Goal: Information Seeking & Learning: Check status

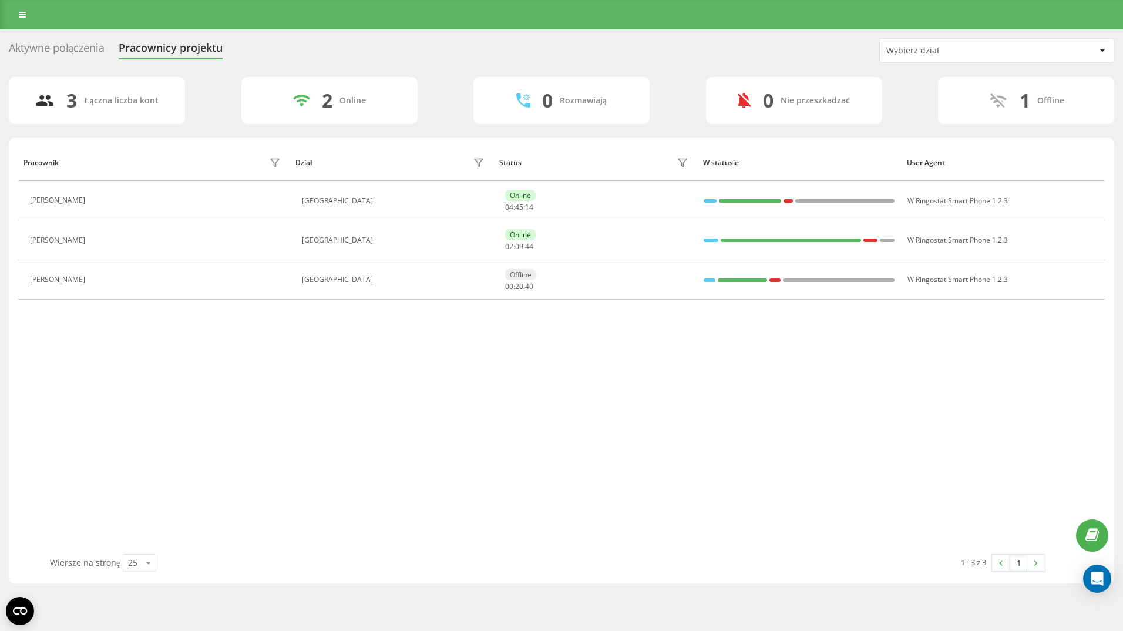
click at [369, 383] on div "Pracownik Dział Status W statusie User Agent Maria Molenda Czech Republic Onlin…" at bounding box center [561, 349] width 1086 height 410
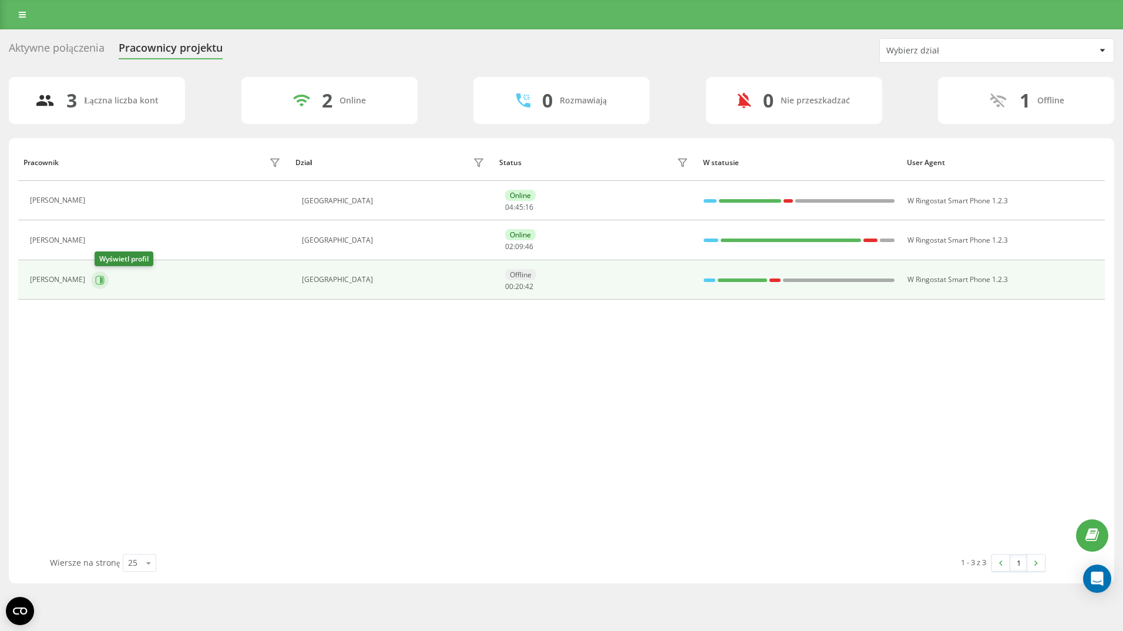
click at [103, 281] on icon at bounding box center [101, 280] width 3 height 6
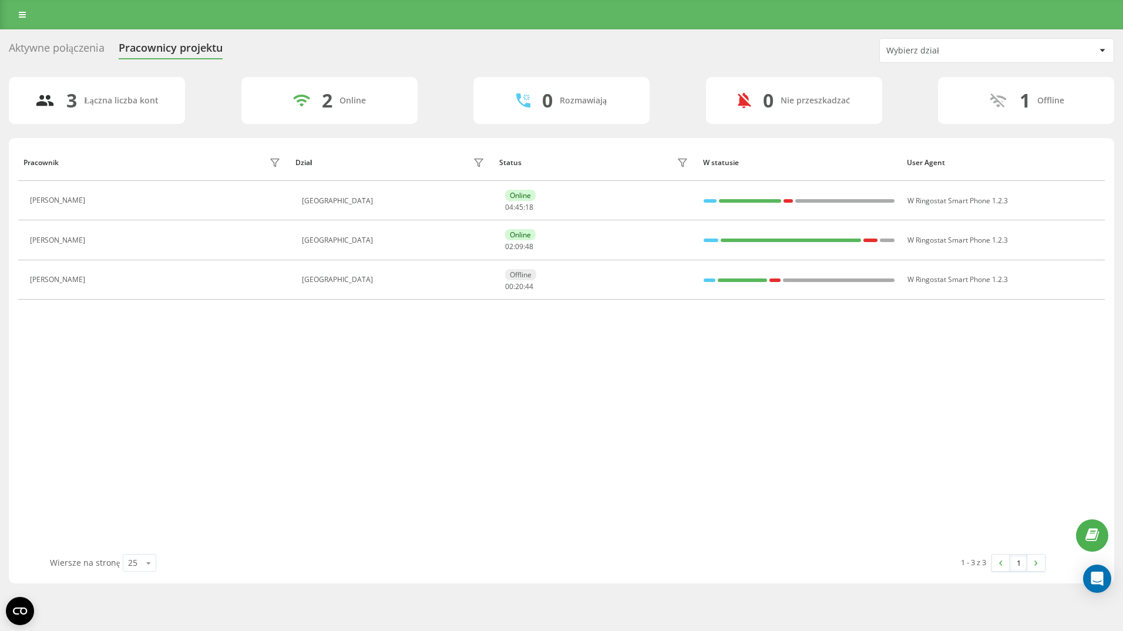
click at [130, 383] on div "Pracownik Dział Status W statusie User Agent Maria Molenda Czech Republic Onlin…" at bounding box center [561, 349] width 1086 height 410
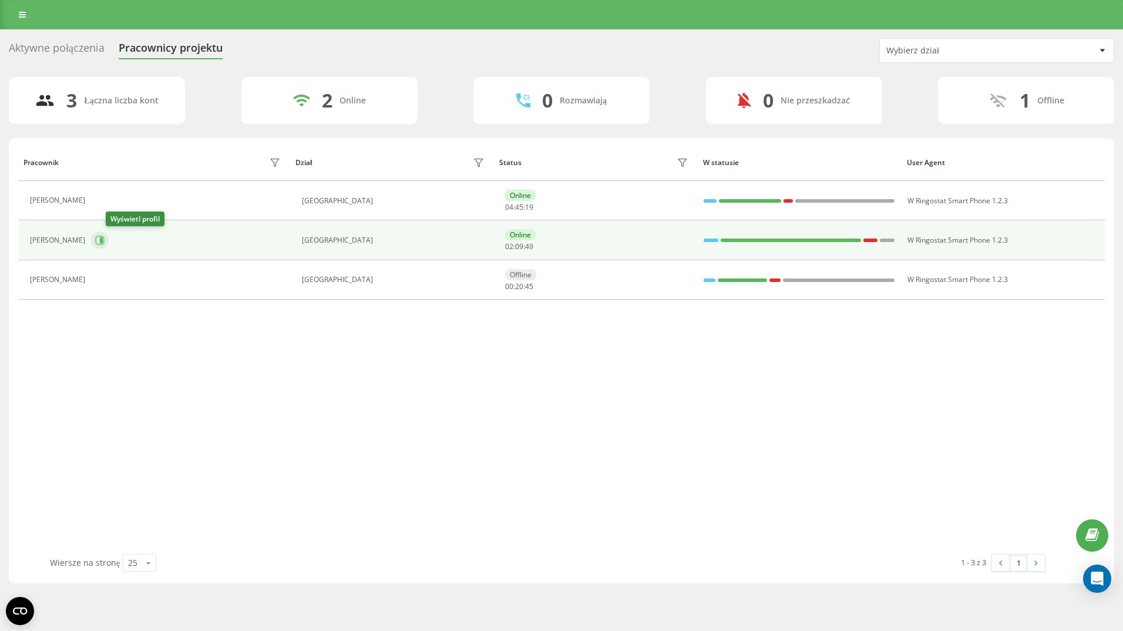
click at [105, 238] on icon at bounding box center [99, 239] width 9 height 9
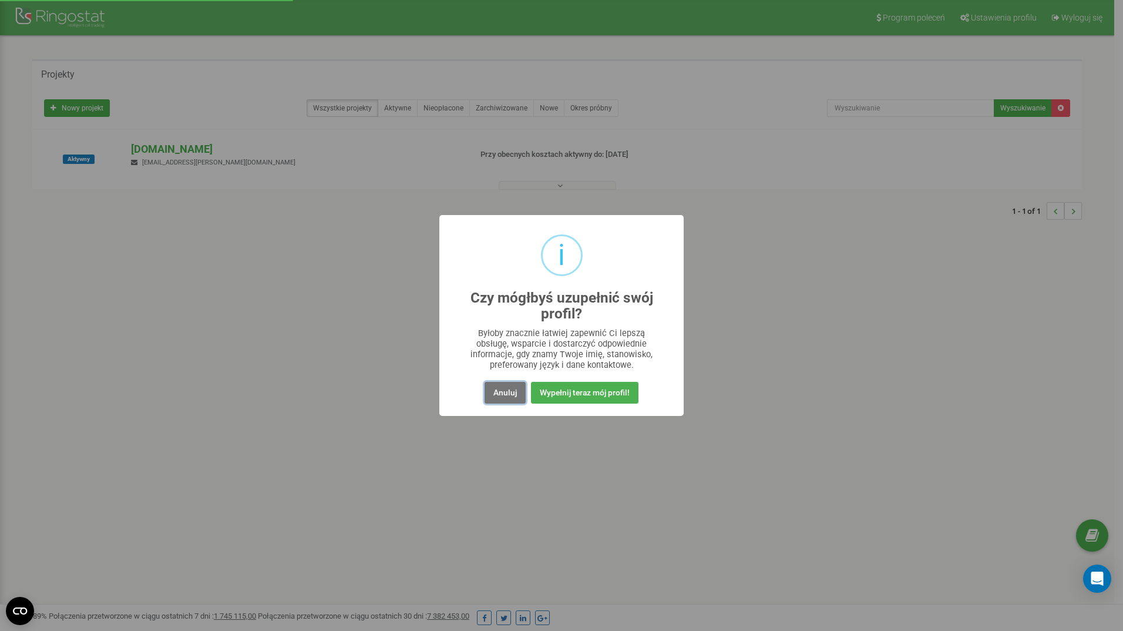
drag, startPoint x: 502, startPoint y: 396, endPoint x: 486, endPoint y: 382, distance: 22.0
click at [502, 396] on button "Anuluj" at bounding box center [504, 393] width 41 height 22
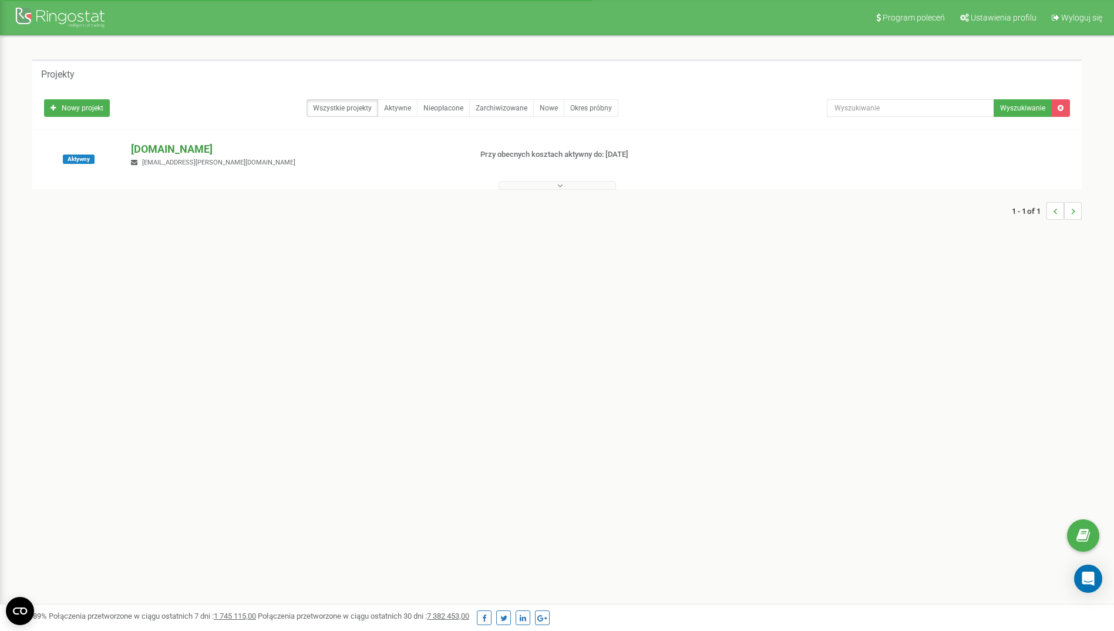
click at [184, 145] on p "[DOMAIN_NAME]" at bounding box center [296, 149] width 330 height 15
click at [591, 189] on button at bounding box center [557, 185] width 117 height 9
click at [560, 185] on icon at bounding box center [559, 185] width 5 height 8
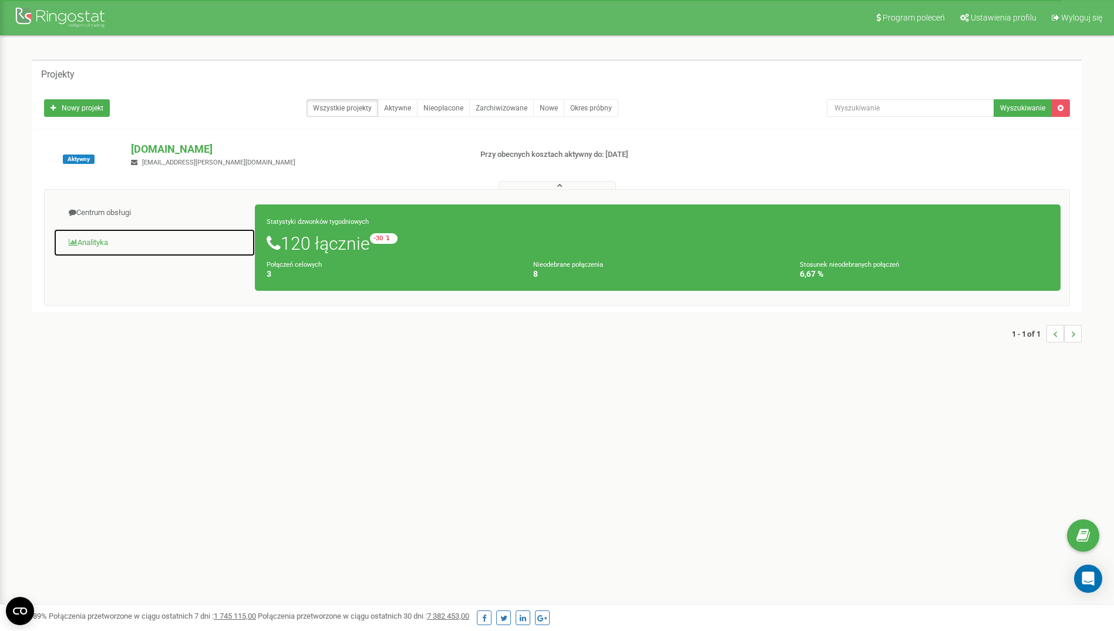
click at [97, 238] on link "Analityka" at bounding box center [154, 242] width 202 height 29
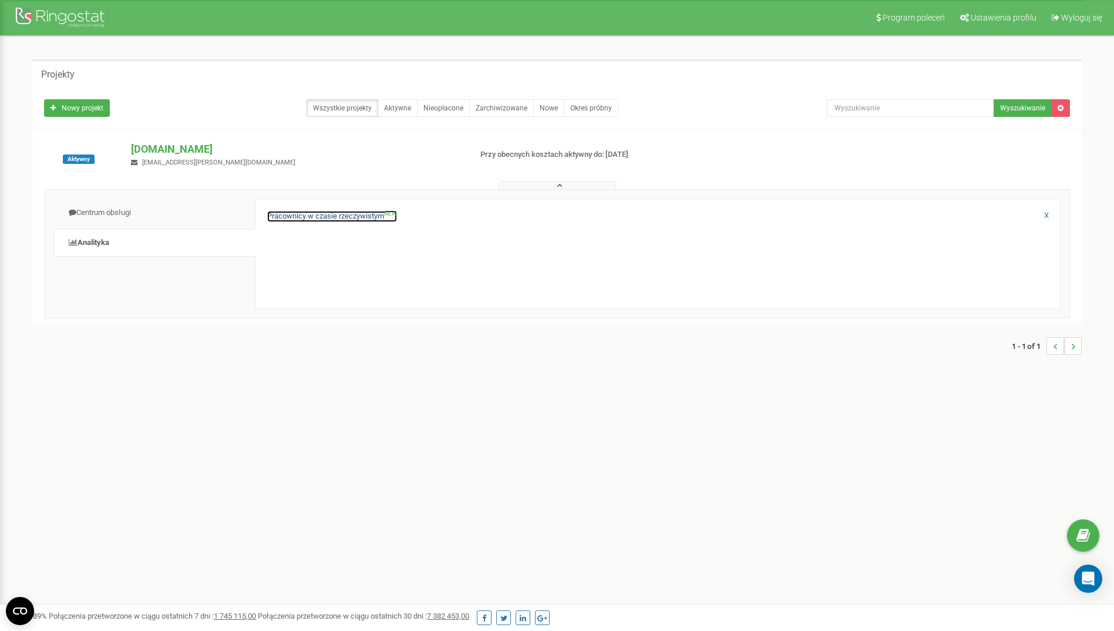
click at [369, 212] on link "Pracownicy w czasie rzeczywistym NEW" at bounding box center [332, 216] width 130 height 11
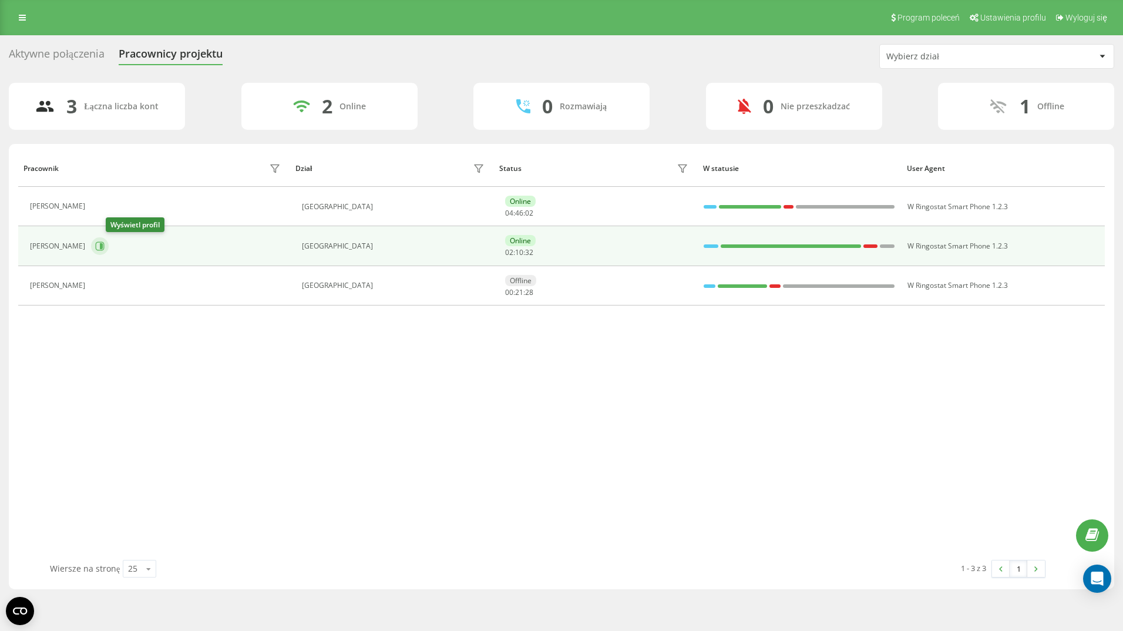
click at [105, 248] on icon at bounding box center [99, 245] width 9 height 9
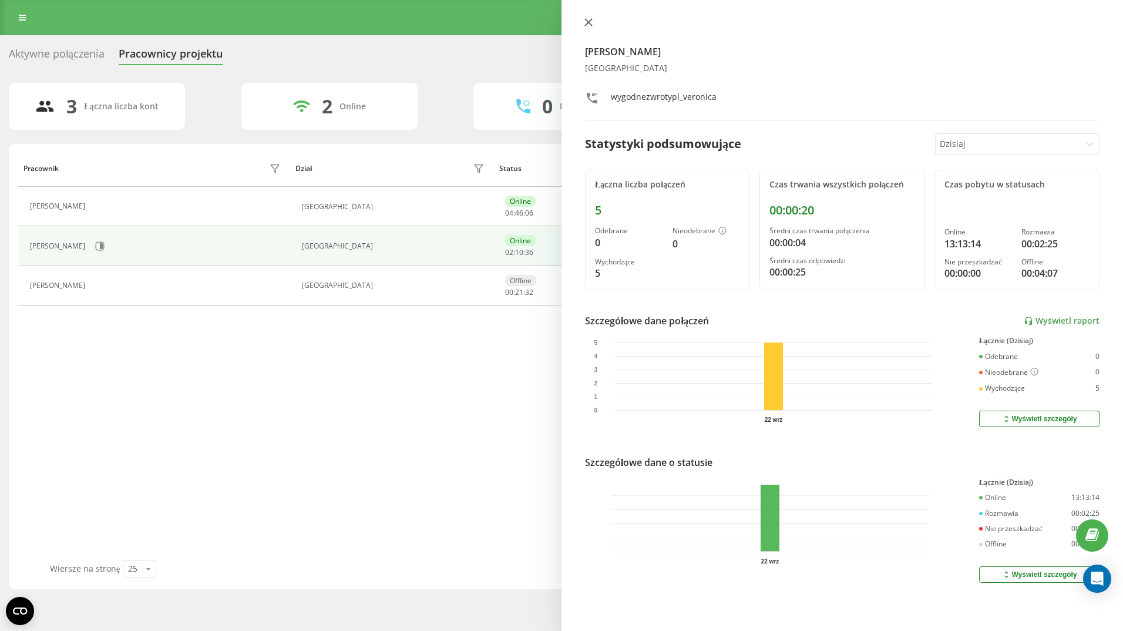
click at [590, 25] on icon at bounding box center [588, 22] width 8 height 8
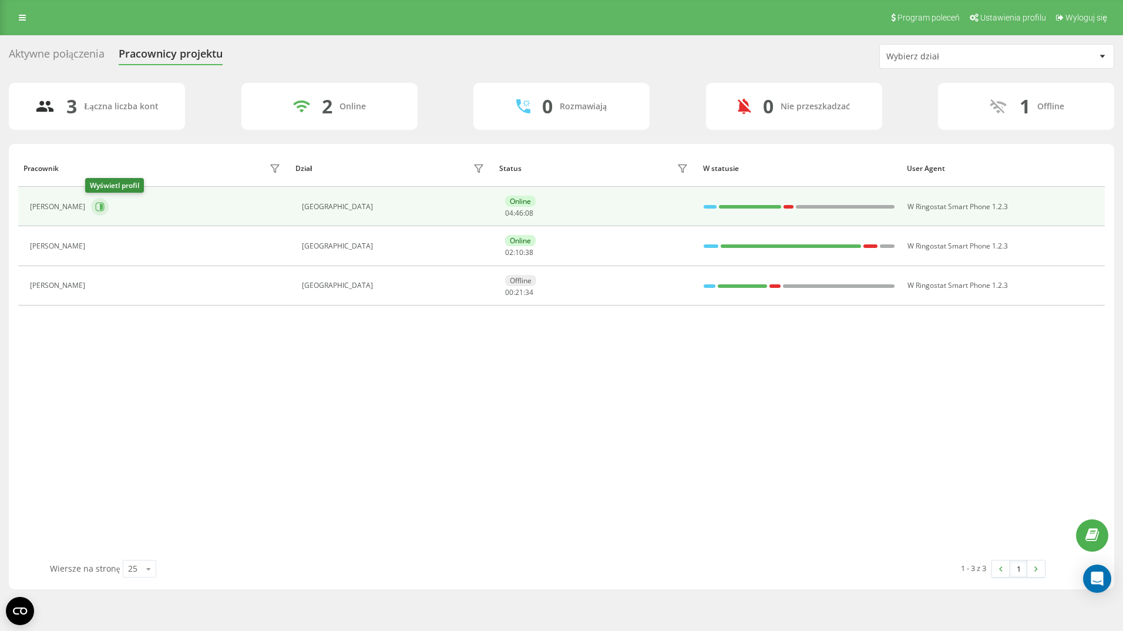
click at [95, 210] on icon at bounding box center [99, 206] width 9 height 9
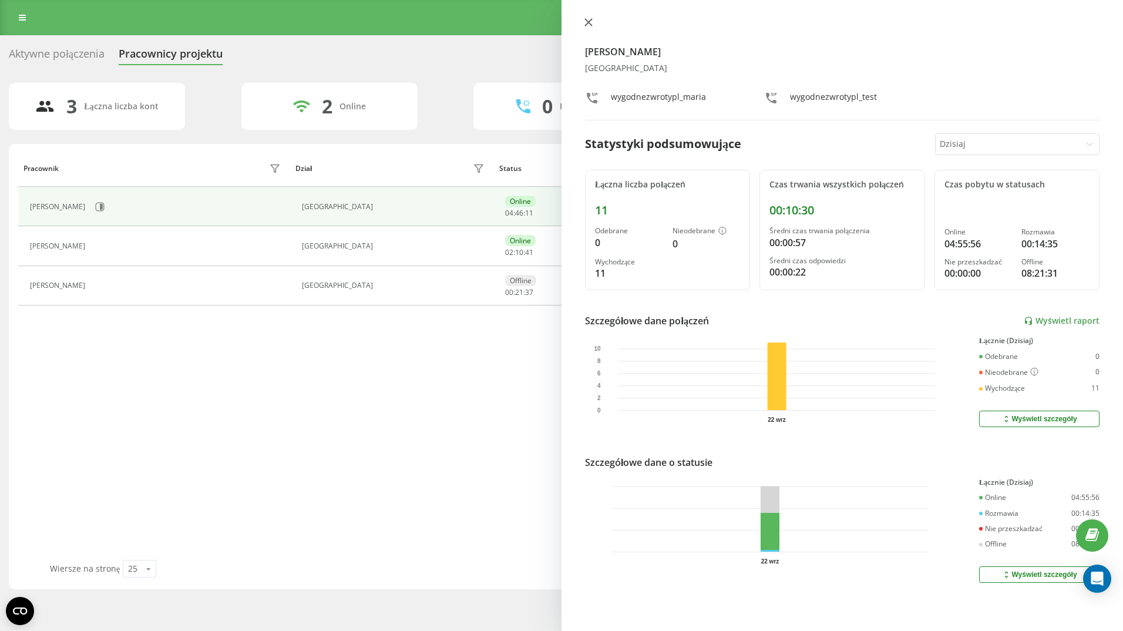
click at [587, 23] on icon at bounding box center [588, 22] width 7 height 7
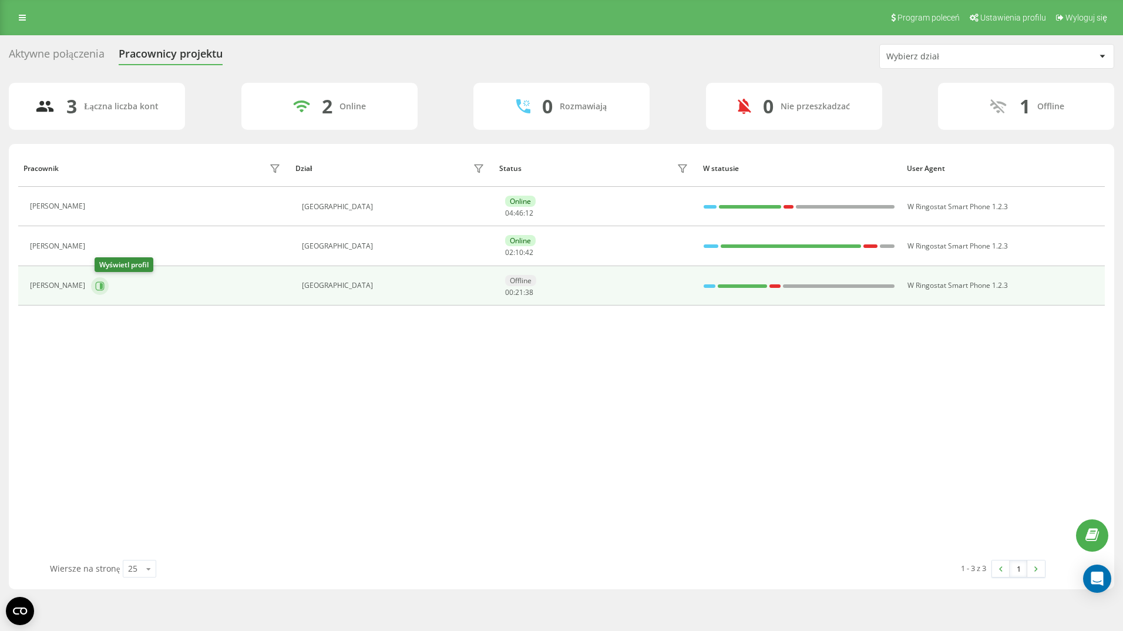
click at [101, 287] on icon at bounding box center [99, 285] width 9 height 9
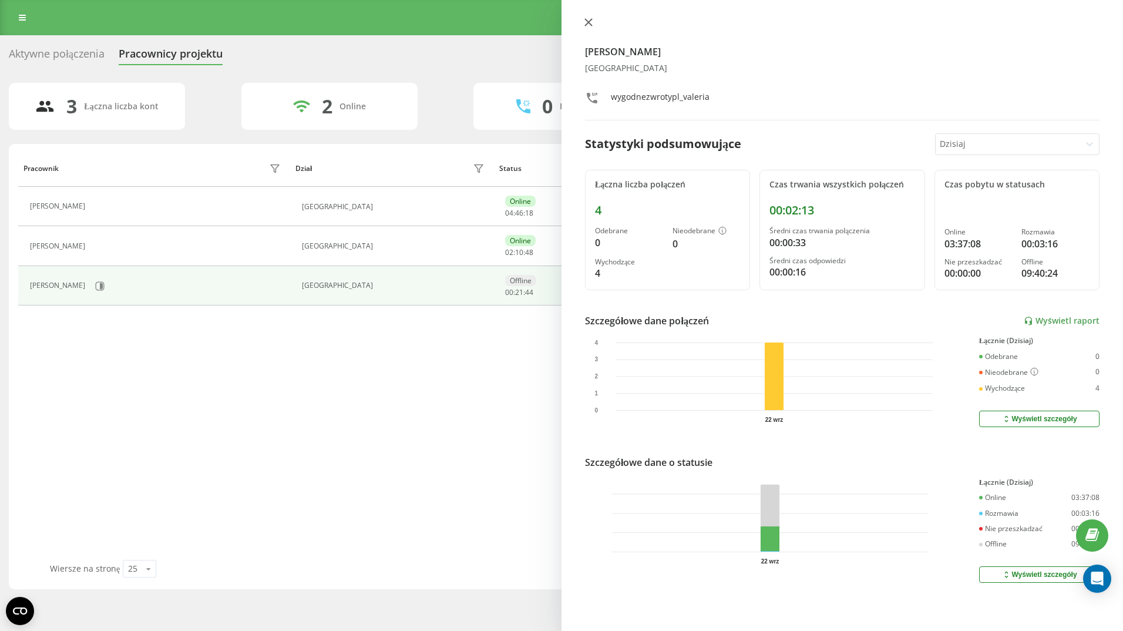
click at [589, 22] on icon at bounding box center [588, 22] width 7 height 7
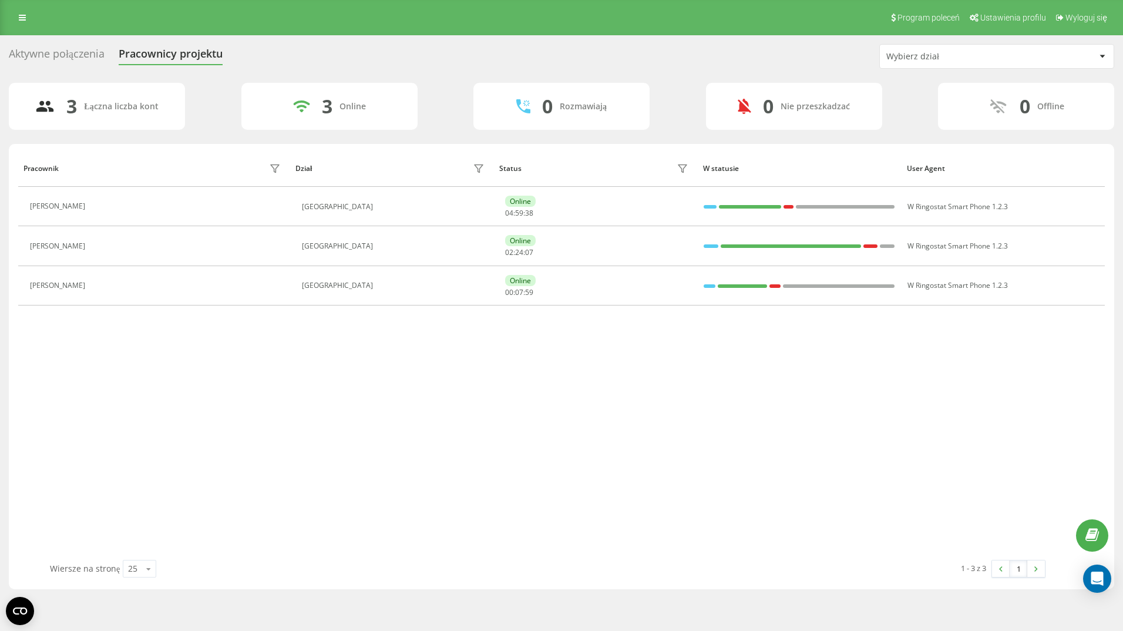
click at [35, 381] on div "Pracownik Dział Status W statusie User Agent [PERSON_NAME] [GEOGRAPHIC_DATA] On…" at bounding box center [561, 355] width 1086 height 410
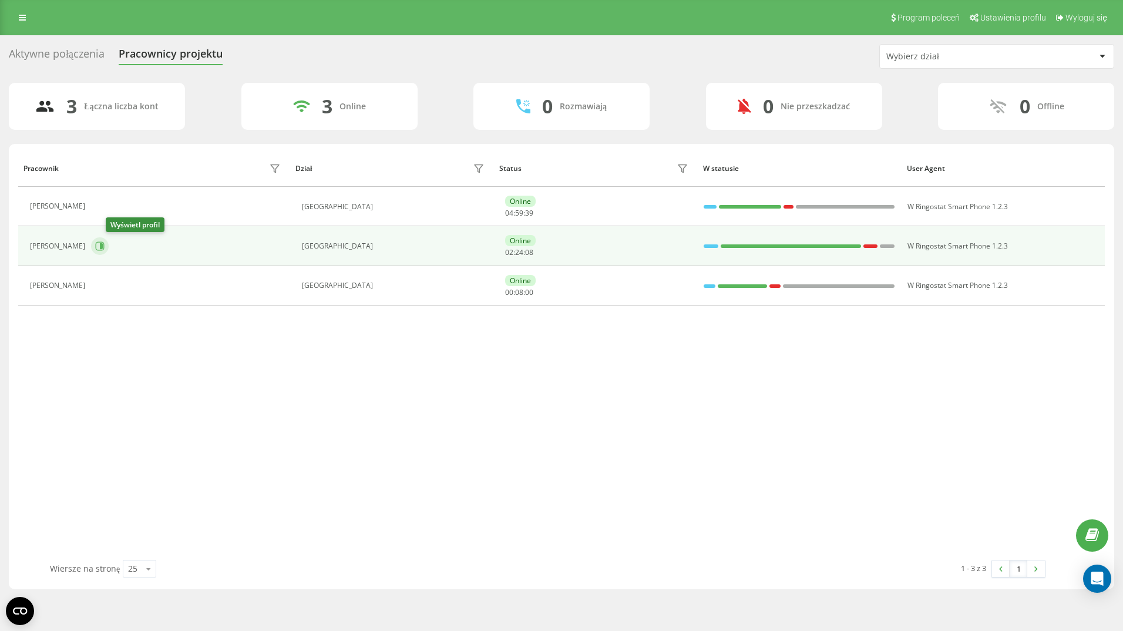
click at [105, 245] on icon at bounding box center [99, 245] width 9 height 9
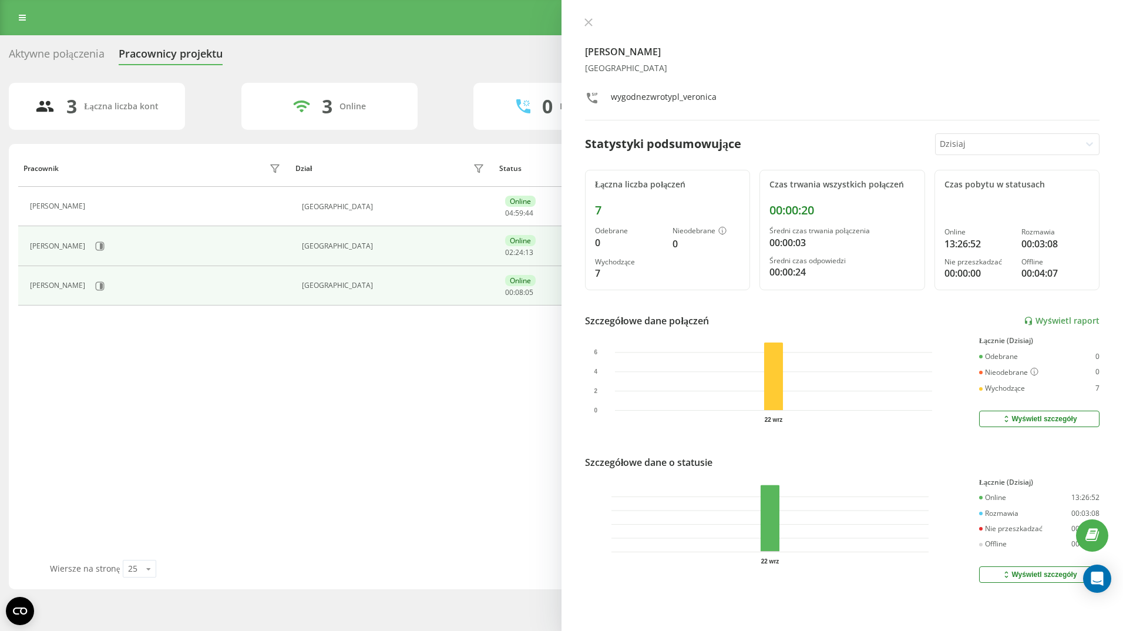
click at [72, 285] on div "[PERSON_NAME]" at bounding box center [59, 285] width 58 height 8
click at [103, 287] on icon at bounding box center [101, 285] width 3 height 6
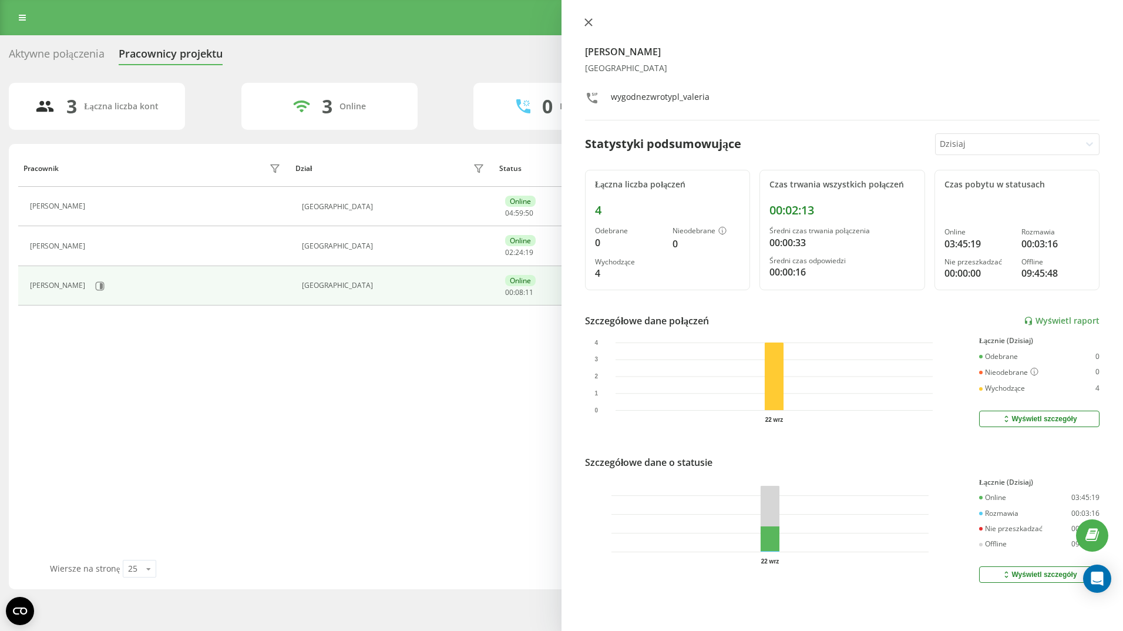
click at [586, 23] on icon at bounding box center [588, 22] width 8 height 8
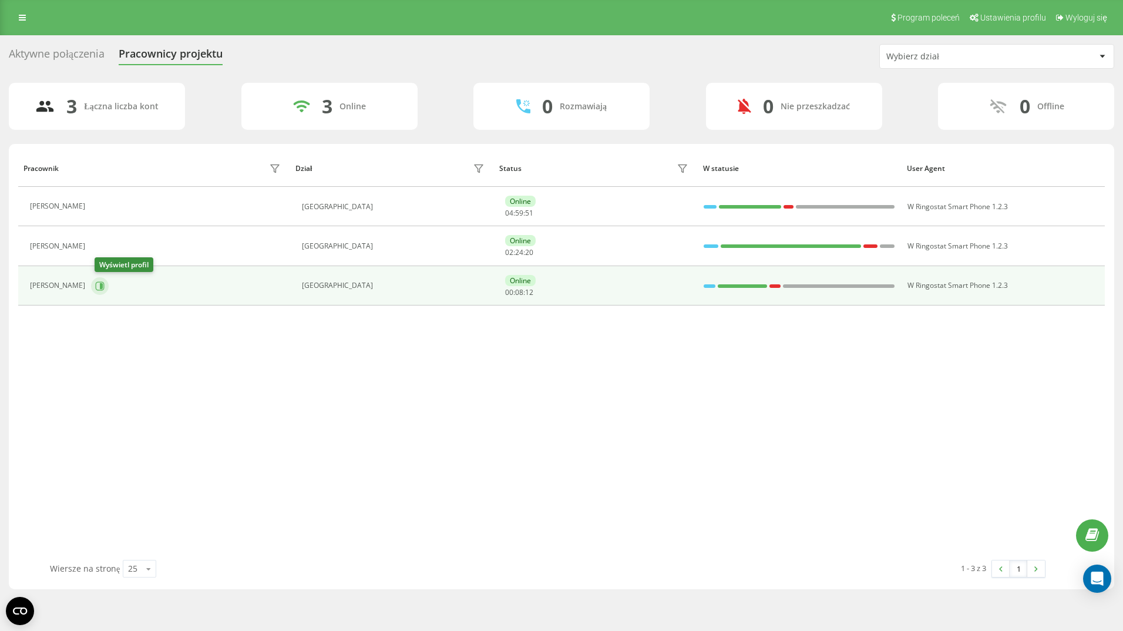
click at [97, 286] on button at bounding box center [100, 286] width 18 height 18
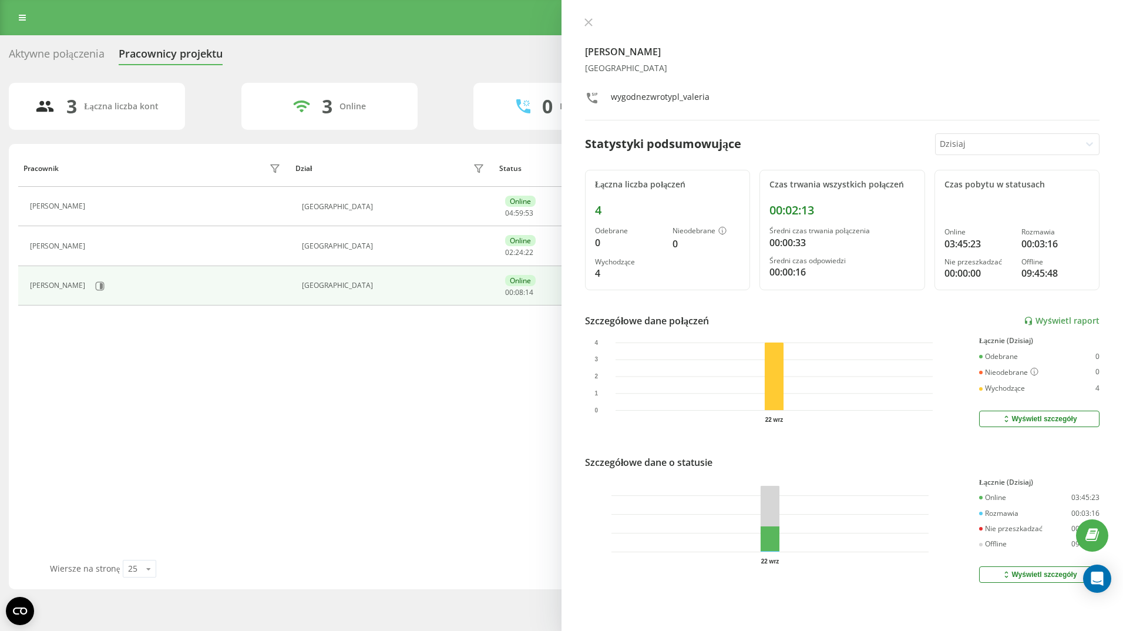
click at [1009, 142] on div at bounding box center [1008, 144] width 136 height 14
click at [984, 181] on div "Ostatnie 3 dni" at bounding box center [1016, 185] width 163 height 19
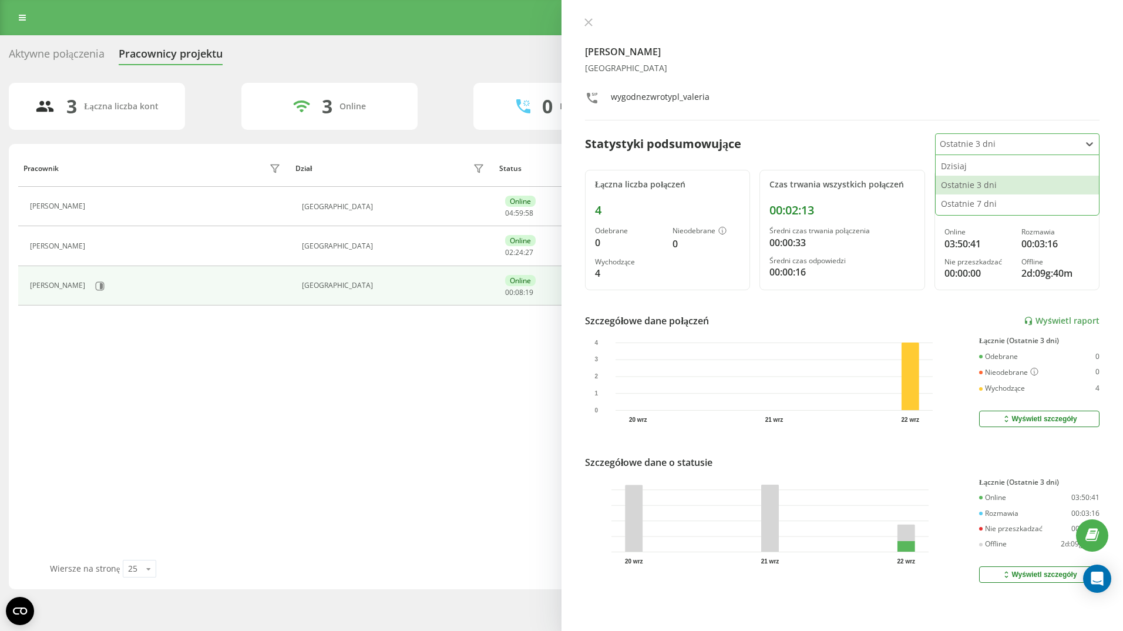
click at [967, 140] on div at bounding box center [1008, 144] width 136 height 14
click at [969, 203] on div "Ostatnie 7 dni" at bounding box center [1016, 203] width 163 height 19
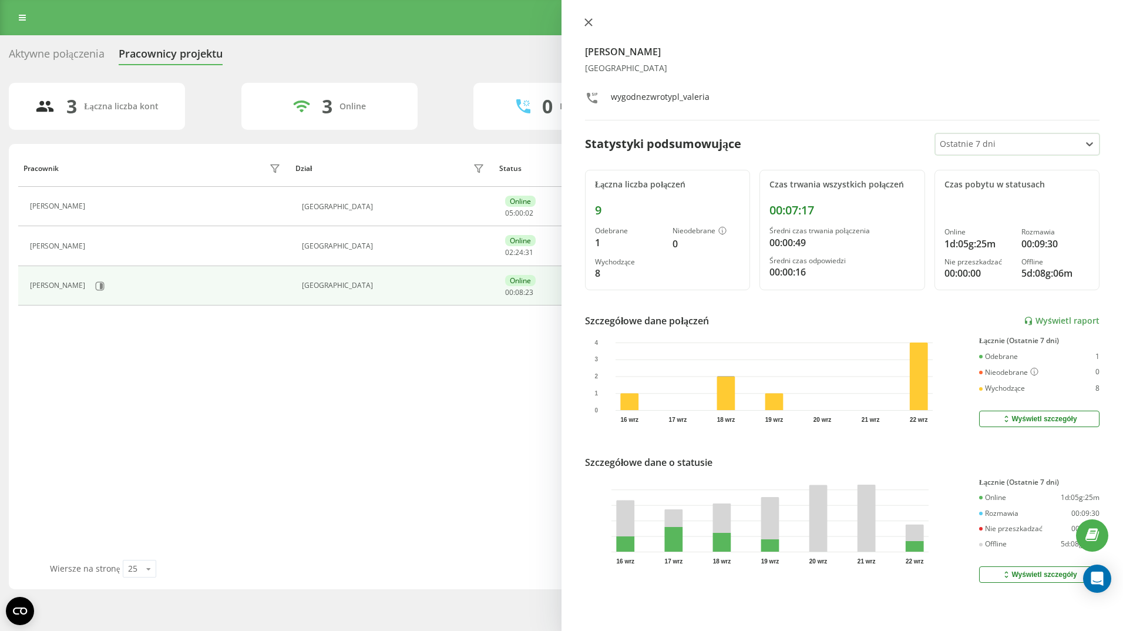
click at [590, 23] on icon at bounding box center [588, 22] width 7 height 7
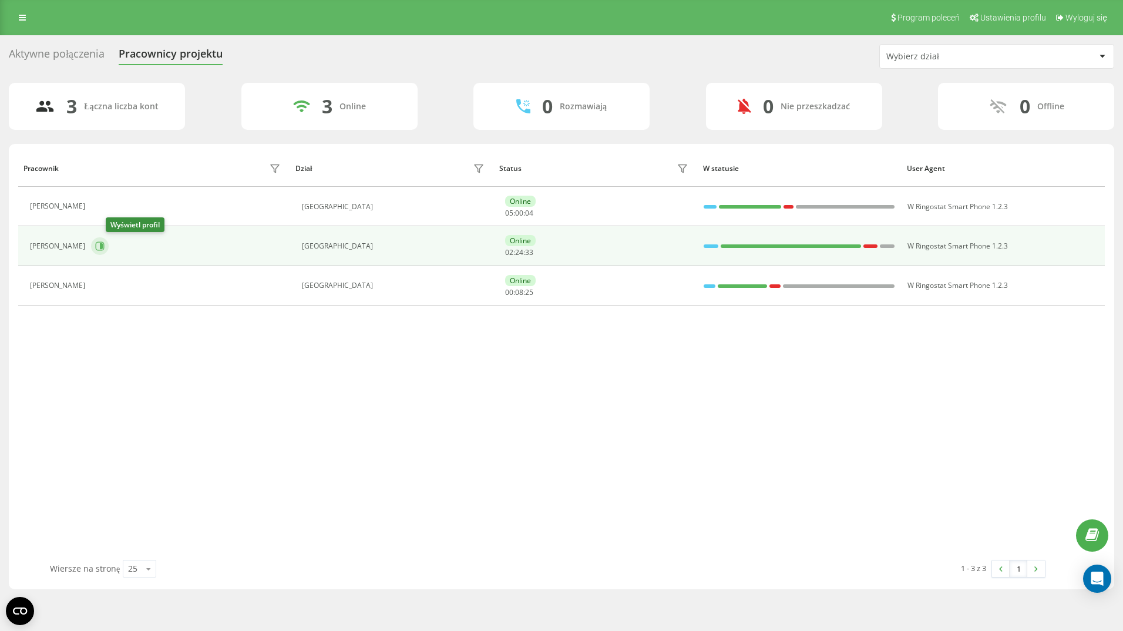
click at [105, 245] on icon at bounding box center [99, 245] width 9 height 9
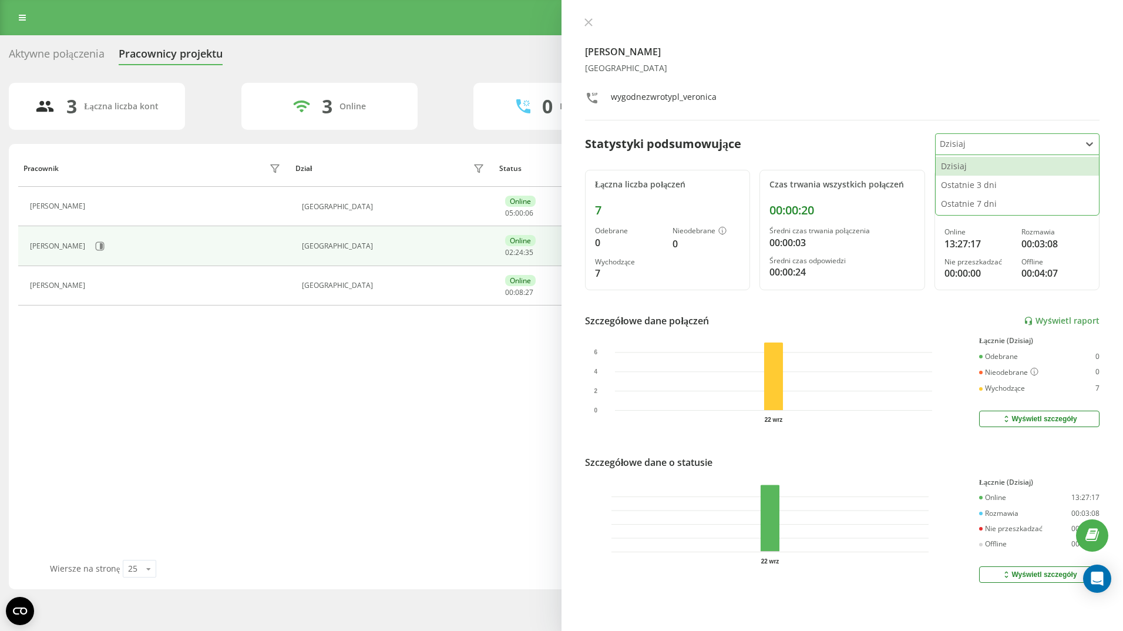
click at [991, 147] on div at bounding box center [1008, 144] width 136 height 14
click at [987, 184] on div "Ostatnie 3 dni" at bounding box center [1016, 185] width 163 height 19
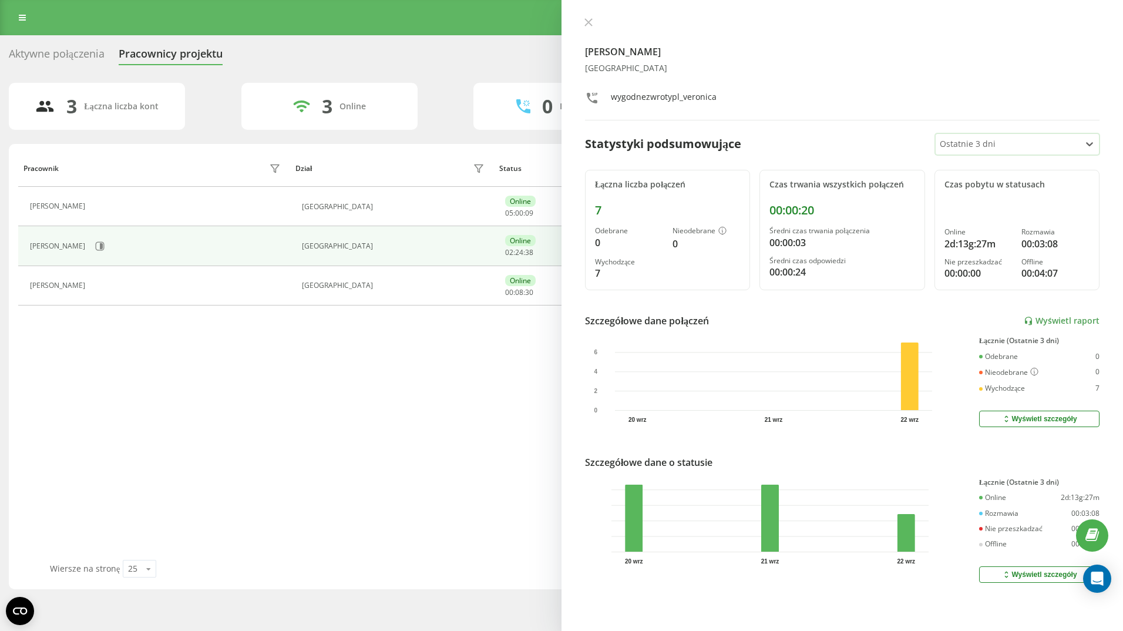
click at [1005, 141] on div at bounding box center [1008, 144] width 136 height 14
click at [981, 204] on div "Ostatnie 7 dni" at bounding box center [1016, 203] width 163 height 19
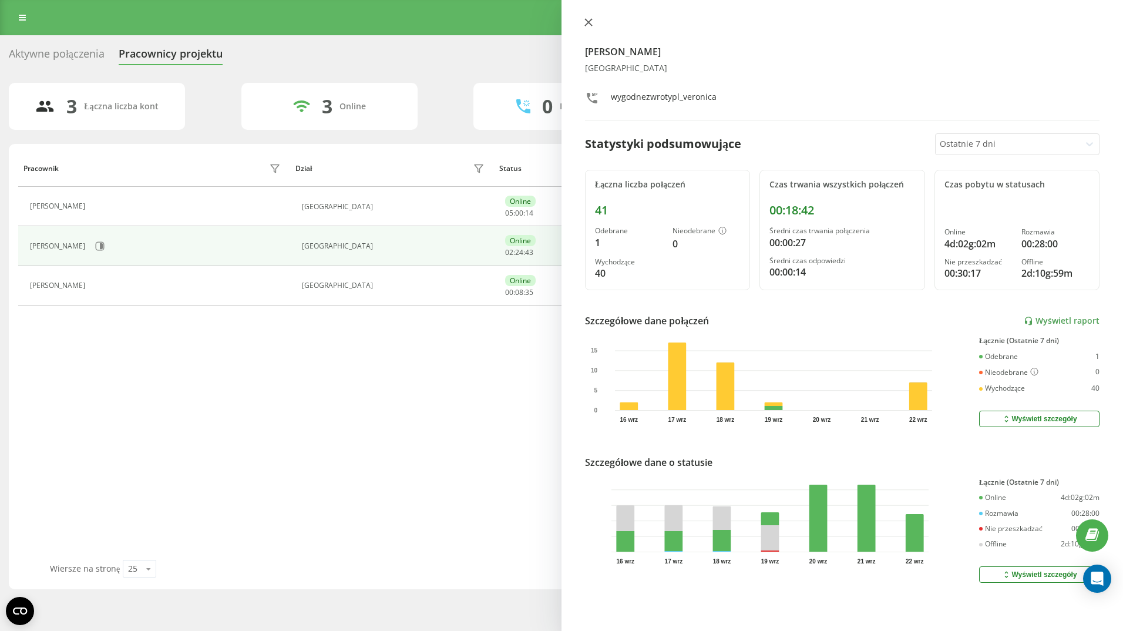
click at [590, 22] on icon at bounding box center [588, 22] width 8 height 8
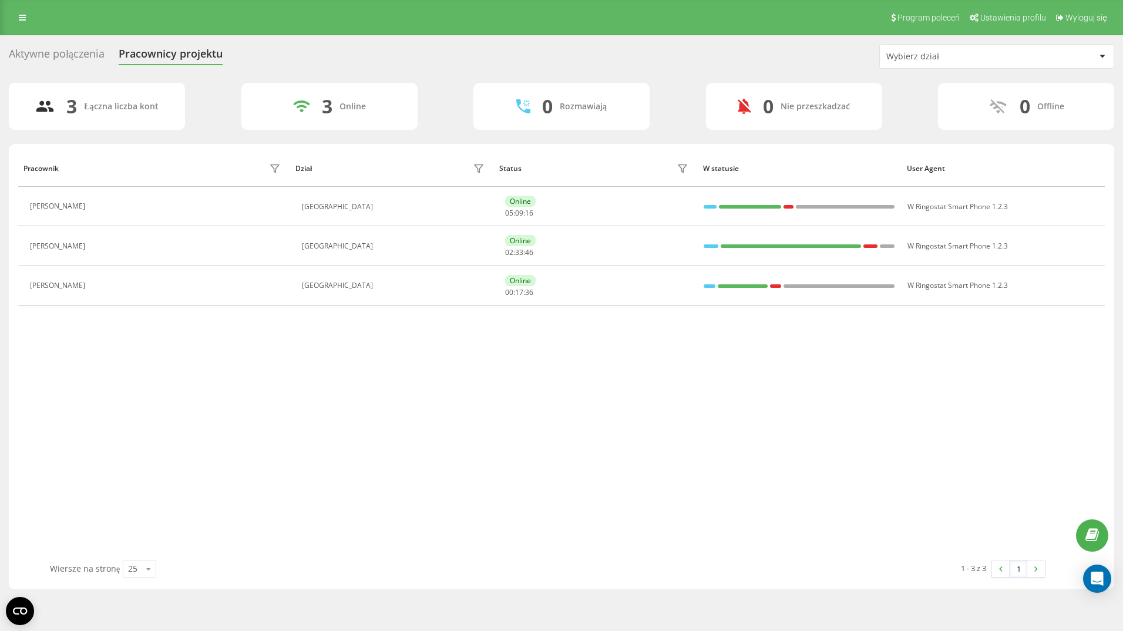
click at [349, 382] on div "Pracownik Dział Status W statusie User Agent [PERSON_NAME] [GEOGRAPHIC_DATA] On…" at bounding box center [561, 355] width 1086 height 410
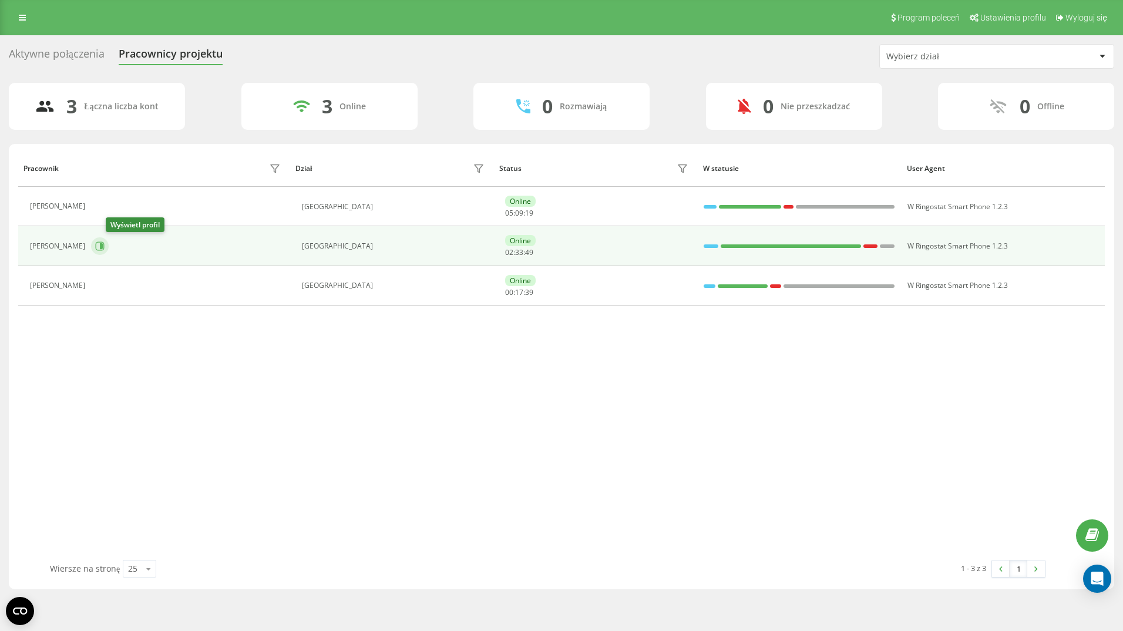
click at [105, 243] on icon at bounding box center [99, 245] width 9 height 9
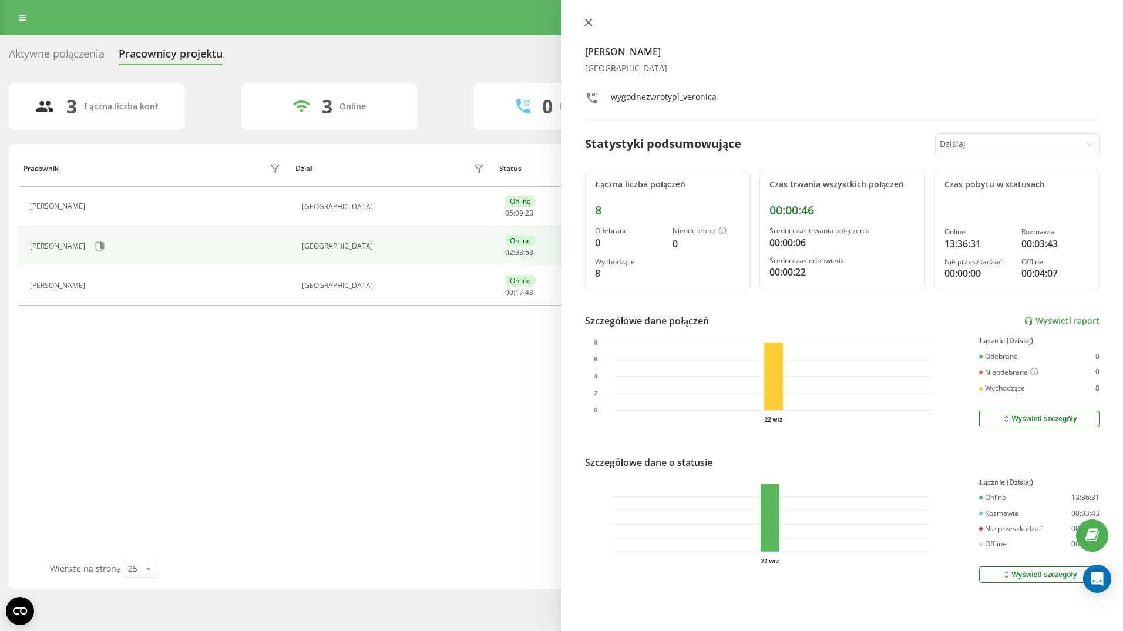
click at [590, 20] on icon at bounding box center [588, 22] width 7 height 7
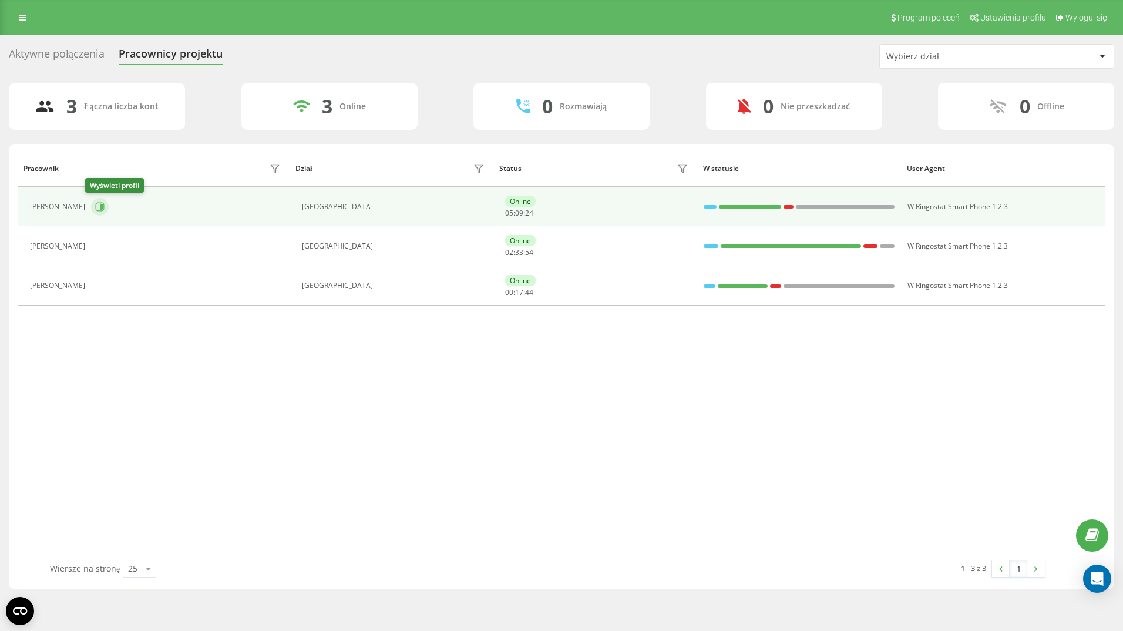
click at [96, 204] on icon at bounding box center [100, 206] width 9 height 9
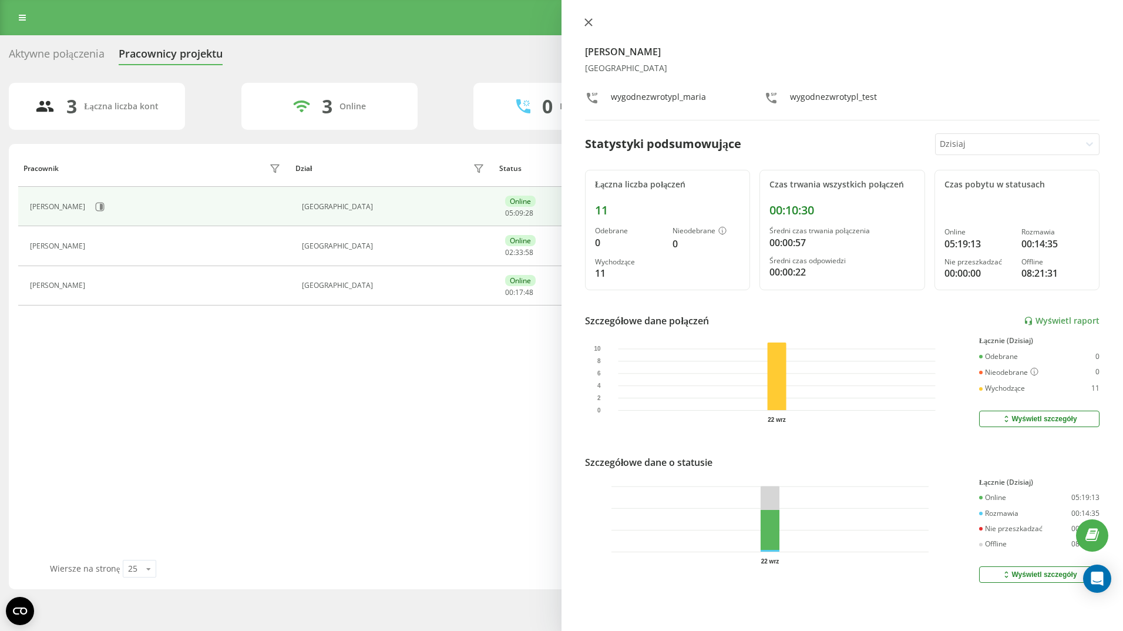
click at [588, 22] on icon at bounding box center [588, 22] width 7 height 7
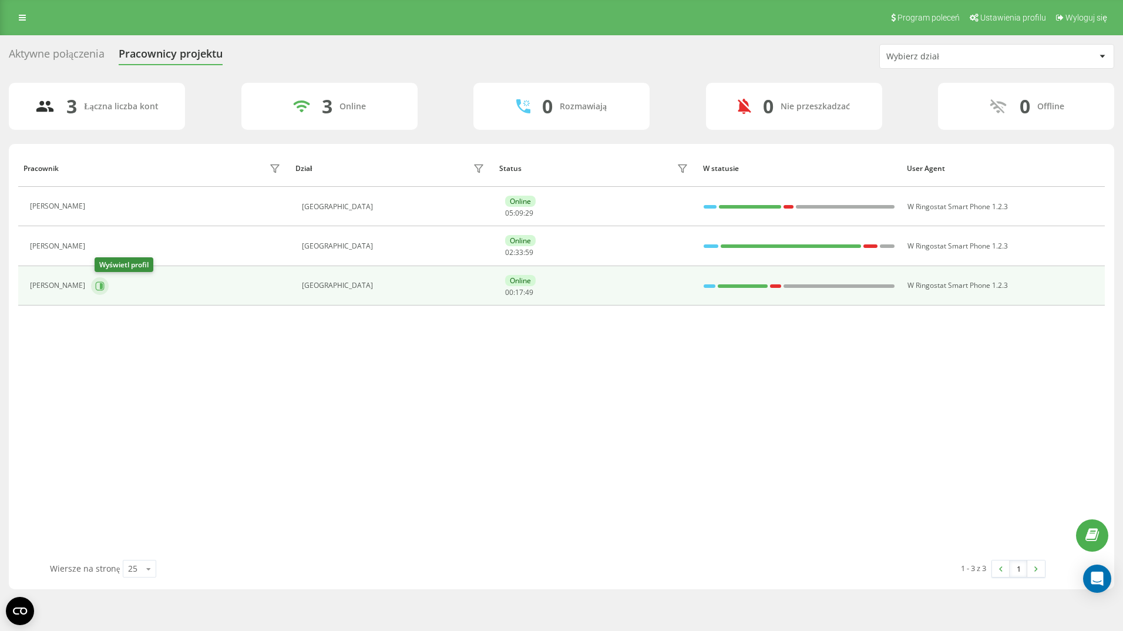
click at [100, 282] on icon at bounding box center [99, 285] width 9 height 9
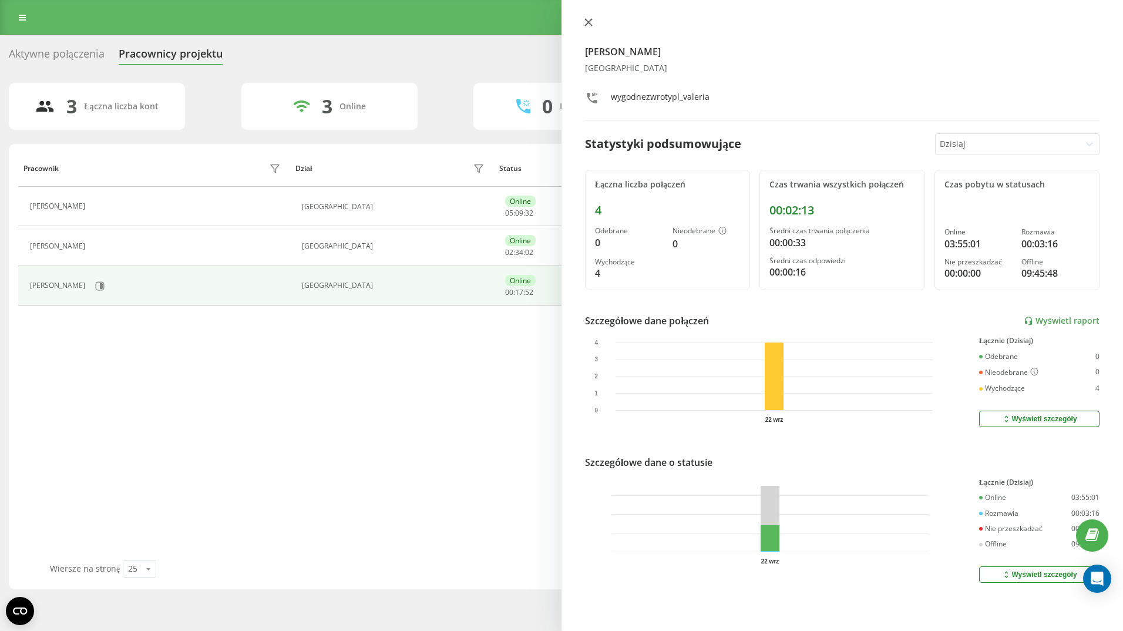
click at [588, 22] on icon at bounding box center [588, 22] width 7 height 7
